Goal: Use online tool/utility: Use online tool/utility

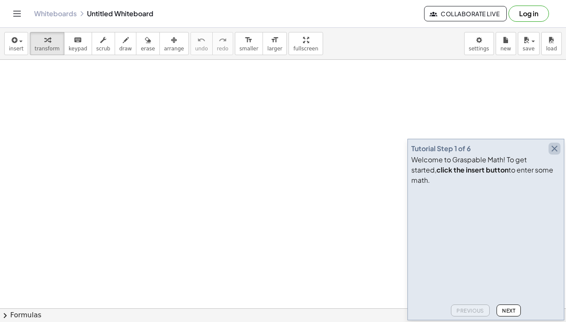
click at [556, 154] on icon "button" at bounding box center [555, 148] width 10 height 10
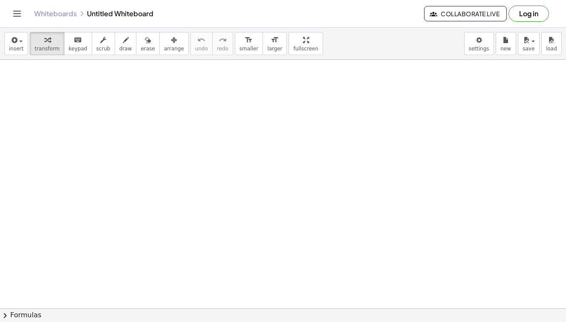
drag, startPoint x: 121, startPoint y: 131, endPoint x: 104, endPoint y: 144, distance: 21.0
click at [123, 45] on icon "button" at bounding box center [126, 40] width 6 height 10
drag, startPoint x: 125, startPoint y: 151, endPoint x: 125, endPoint y: 173, distance: 22.2
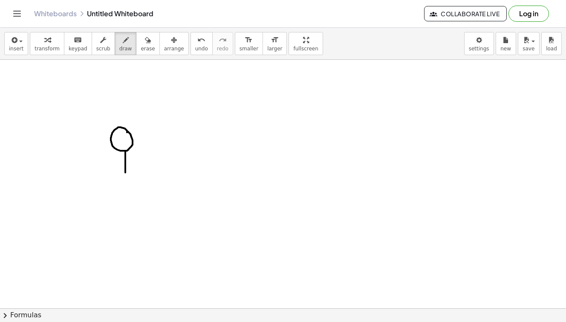
drag, startPoint x: 126, startPoint y: 172, endPoint x: 111, endPoint y: 189, distance: 23.3
drag, startPoint x: 128, startPoint y: 171, endPoint x: 138, endPoint y: 189, distance: 20.6
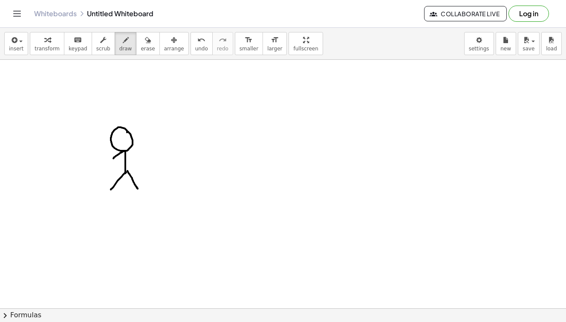
drag, startPoint x: 125, startPoint y: 151, endPoint x: 113, endPoint y: 158, distance: 14.0
drag, startPoint x: 127, startPoint y: 149, endPoint x: 137, endPoint y: 158, distance: 13.3
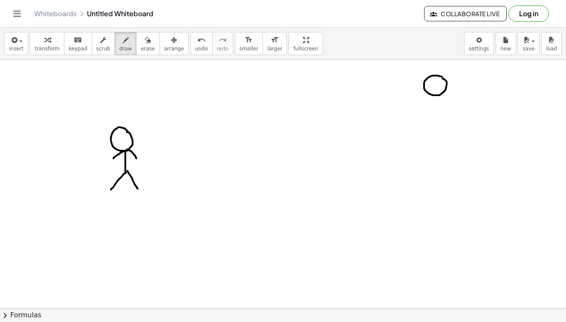
drag, startPoint x: 436, startPoint y: 95, endPoint x: 440, endPoint y: 116, distance: 20.9
drag, startPoint x: 436, startPoint y: 93, endPoint x: 426, endPoint y: 105, distance: 15.1
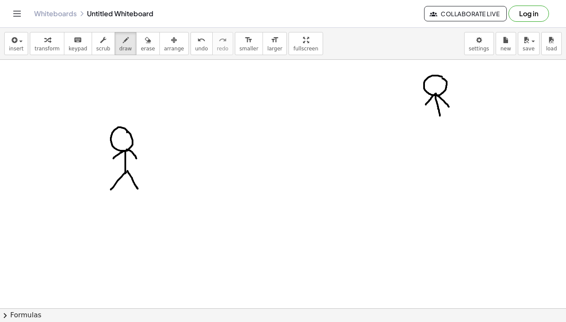
drag, startPoint x: 436, startPoint y: 94, endPoint x: 450, endPoint y: 107, distance: 18.7
drag, startPoint x: 425, startPoint y: 132, endPoint x: 439, endPoint y: 118, distance: 19.6
drag, startPoint x: 442, startPoint y: 117, endPoint x: 458, endPoint y: 136, distance: 24.5
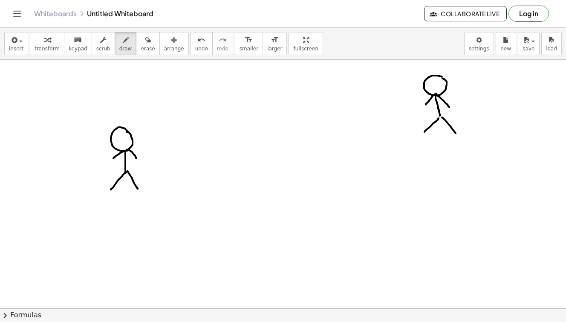
drag, startPoint x: 471, startPoint y: 74, endPoint x: 478, endPoint y: 87, distance: 14.3
drag, startPoint x: 462, startPoint y: 74, endPoint x: 482, endPoint y: 71, distance: 19.4
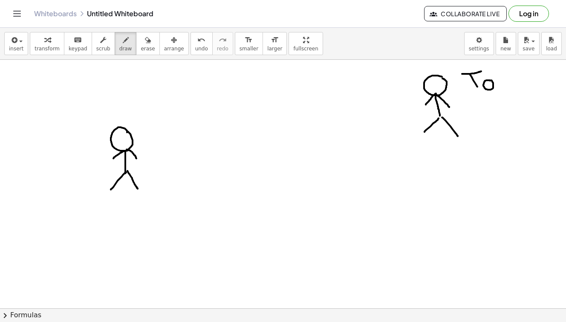
drag, startPoint x: 497, startPoint y: 80, endPoint x: 514, endPoint y: 85, distance: 17.0
